Goal: Navigation & Orientation: Find specific page/section

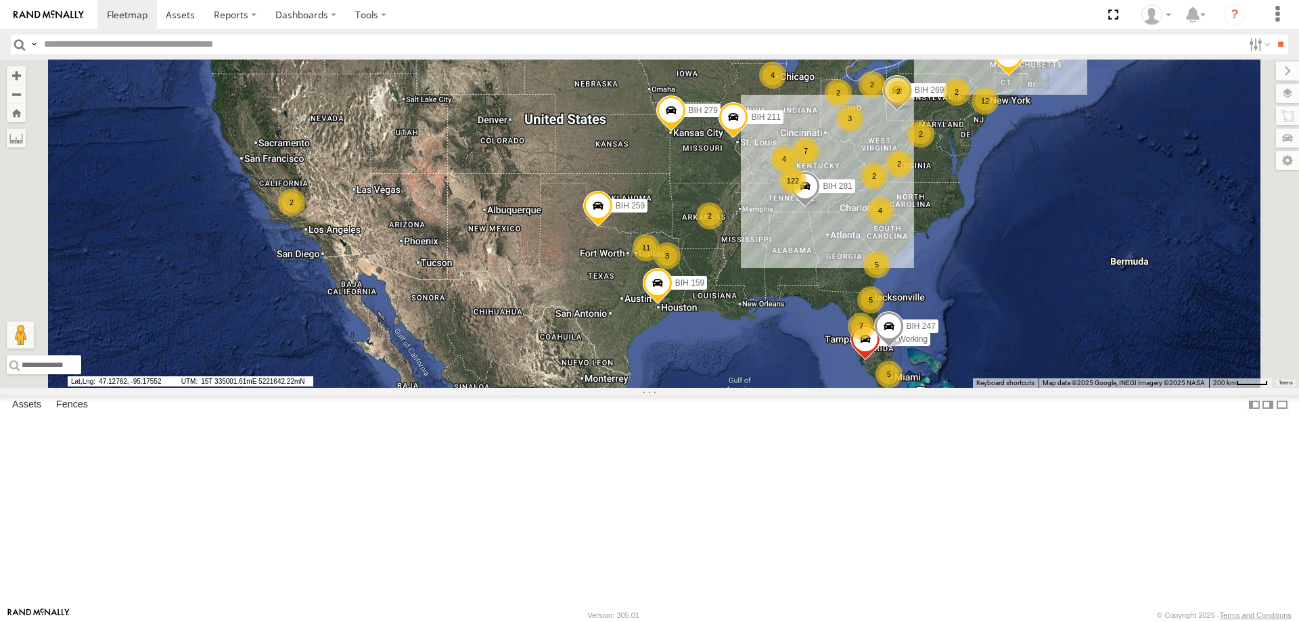
click at [874, 12] on section at bounding box center [696, 14] width 1198 height 29
click at [729, 8] on section at bounding box center [696, 14] width 1198 height 29
click at [624, 12] on section at bounding box center [696, 14] width 1198 height 29
click at [544, 14] on section at bounding box center [696, 14] width 1198 height 29
click at [795, 18] on section at bounding box center [696, 14] width 1198 height 29
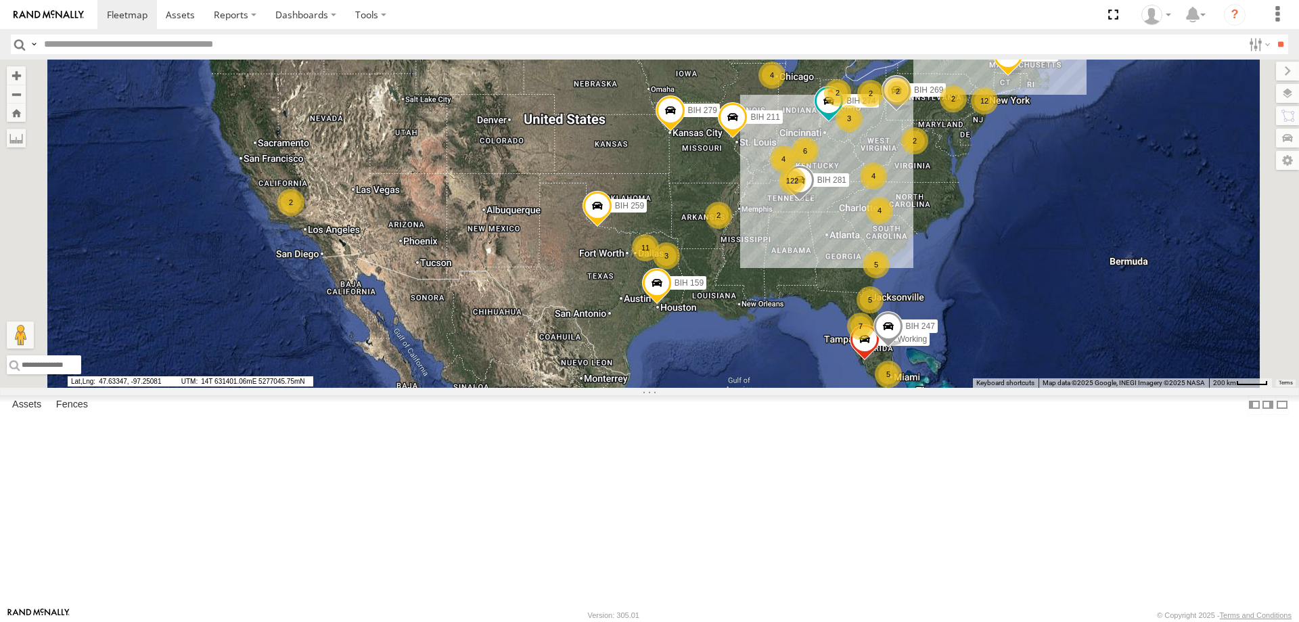
click at [708, 14] on section at bounding box center [696, 14] width 1198 height 29
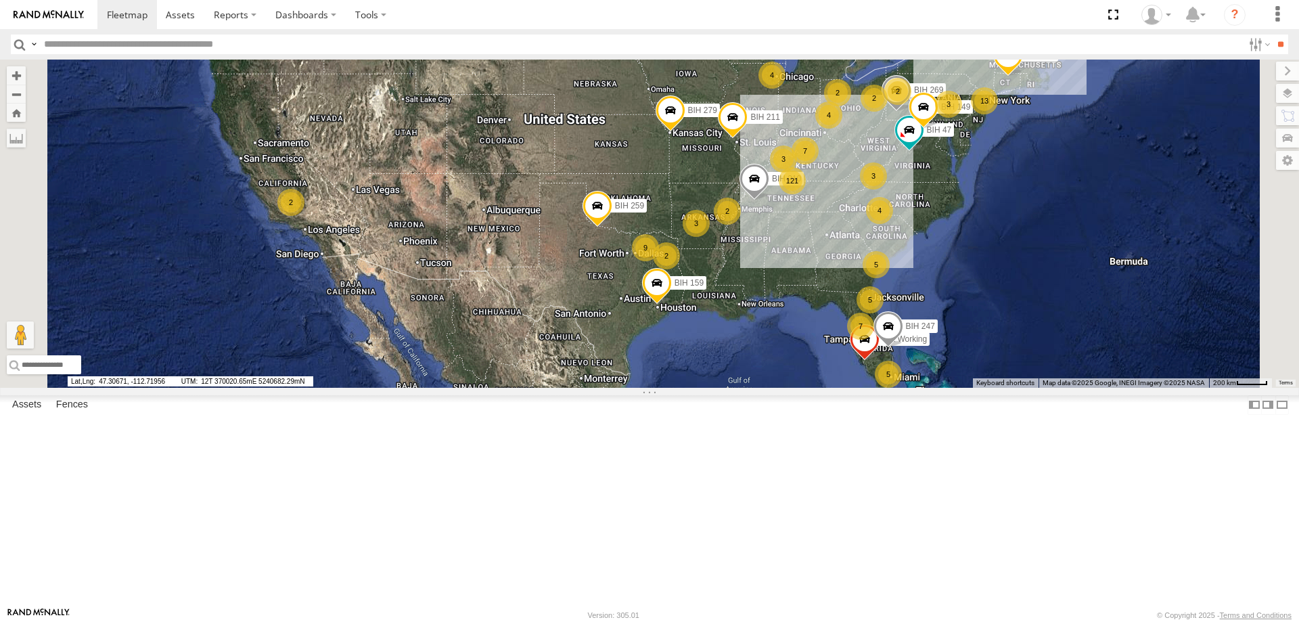
click at [702, 16] on section at bounding box center [696, 14] width 1198 height 29
click at [691, 26] on section at bounding box center [696, 14] width 1198 height 29
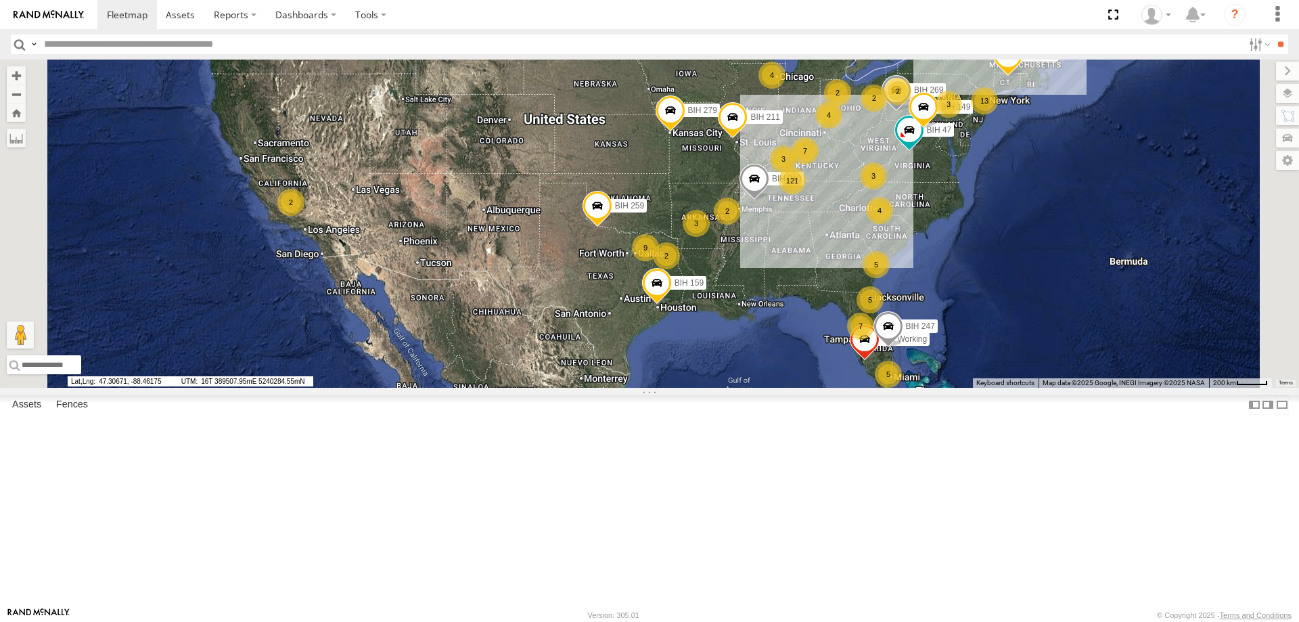
click at [822, 31] on header "Search Query Asset ID Asset Label Registration Manufacturer Model VIN Job ID" at bounding box center [649, 44] width 1299 height 30
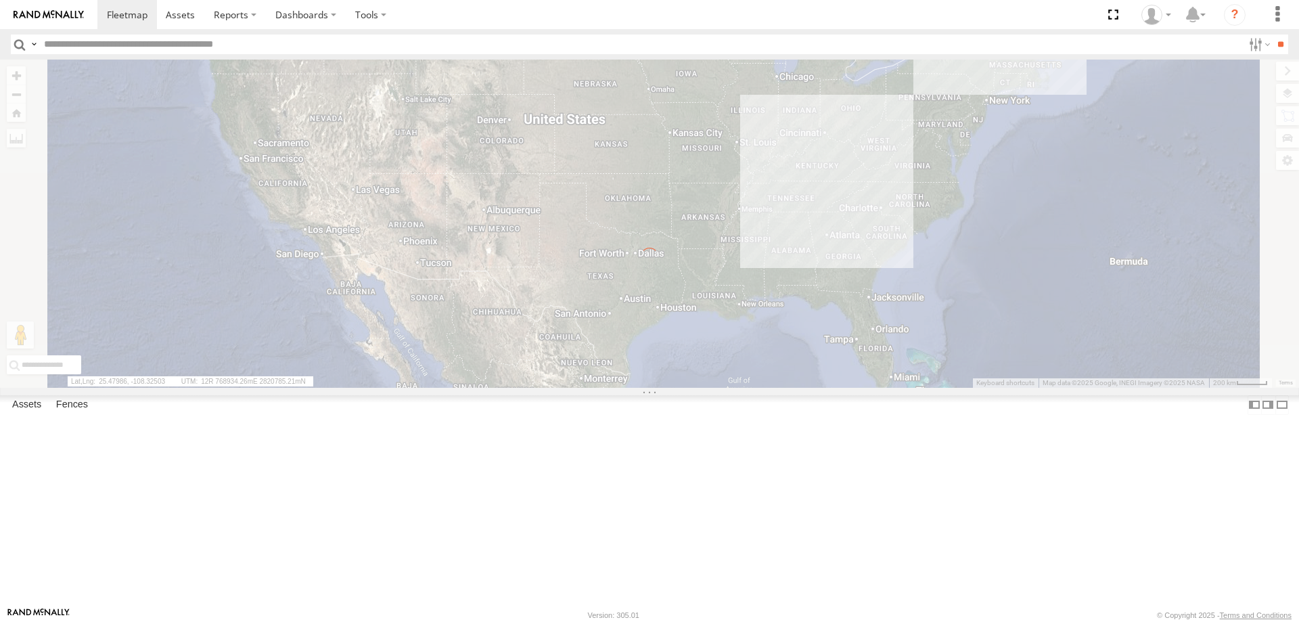
click at [562, 20] on section at bounding box center [696, 14] width 1198 height 29
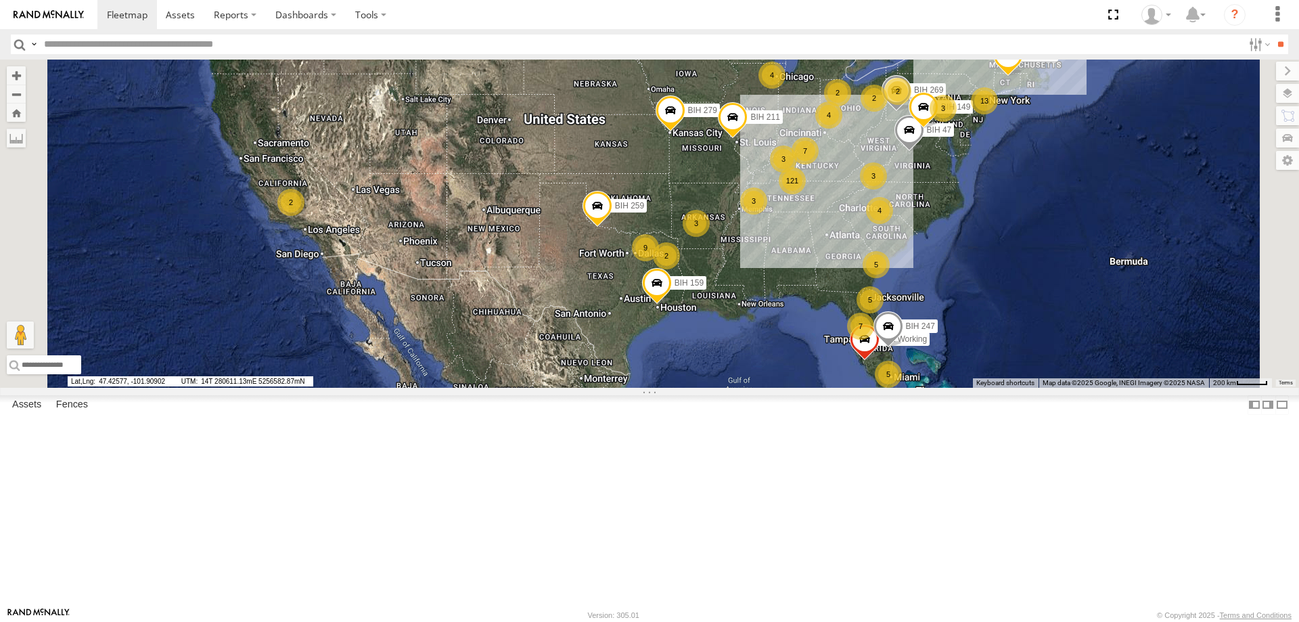
click at [723, 2] on section at bounding box center [696, 14] width 1198 height 29
